Goal: Navigation & Orientation: Find specific page/section

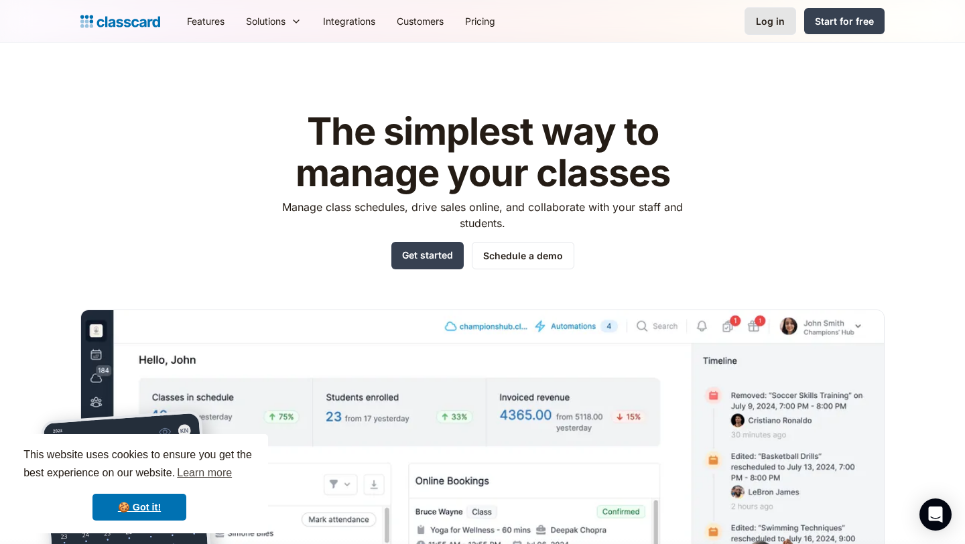
click at [782, 19] on div "Log in" at bounding box center [770, 21] width 29 height 14
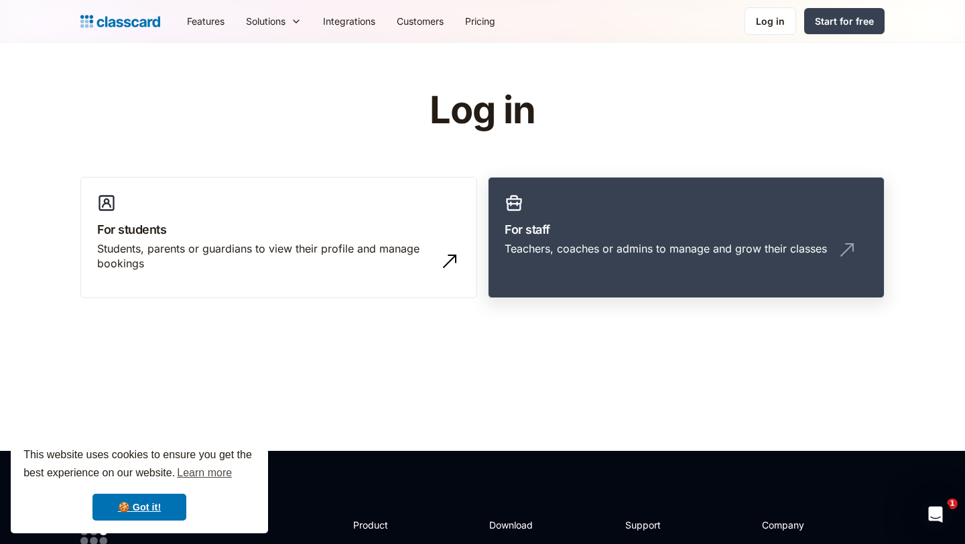
click at [693, 230] on h3 "For staff" at bounding box center [686, 229] width 363 height 18
